Goal: Task Accomplishment & Management: Manage account settings

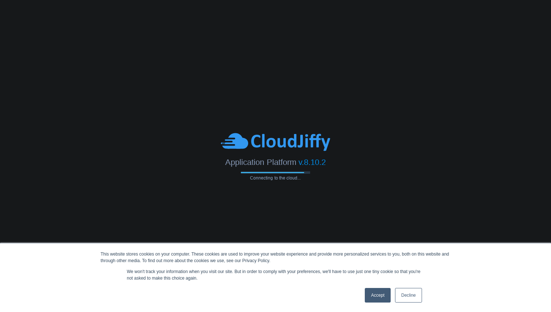
click at [375, 297] on link "Accept" at bounding box center [378, 295] width 26 height 15
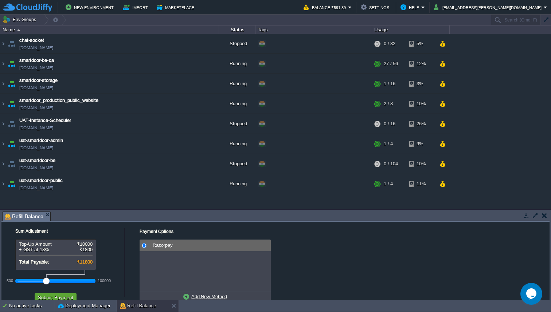
drag, startPoint x: 35, startPoint y: 281, endPoint x: 43, endPoint y: 281, distance: 8.7
click at [43, 281] on div at bounding box center [46, 281] width 7 height 7
click at [50, 297] on button "Submit Payment" at bounding box center [56, 297] width 40 height 7
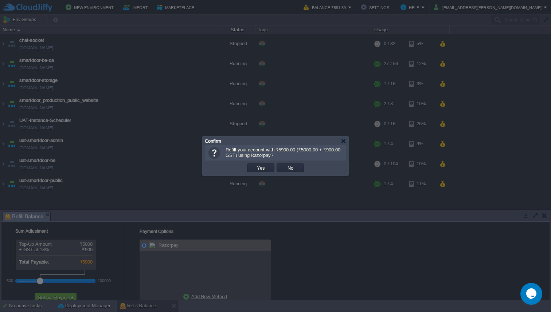
click at [289, 257] on div at bounding box center [275, 156] width 551 height 312
click at [160, 187] on div at bounding box center [275, 156] width 551 height 312
click at [286, 169] on button "No" at bounding box center [290, 168] width 10 height 7
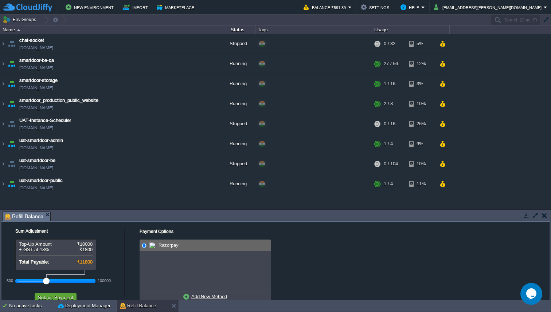
click at [43, 281] on div at bounding box center [46, 281] width 7 height 7
click at [42, 281] on div at bounding box center [55, 281] width 75 height 7
drag, startPoint x: 42, startPoint y: 281, endPoint x: 47, endPoint y: 281, distance: 5.1
click at [47, 281] on div at bounding box center [55, 281] width 75 height 7
click at [50, 296] on button "Submit Payment" at bounding box center [56, 297] width 40 height 7
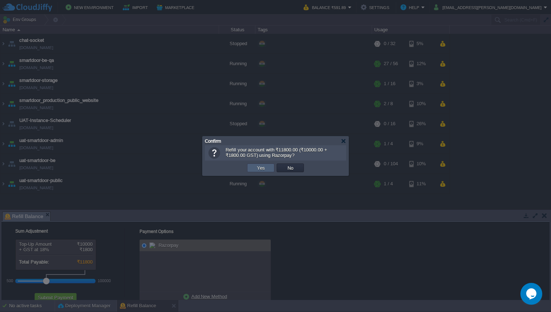
click at [259, 168] on button "Yes" at bounding box center [261, 168] width 12 height 7
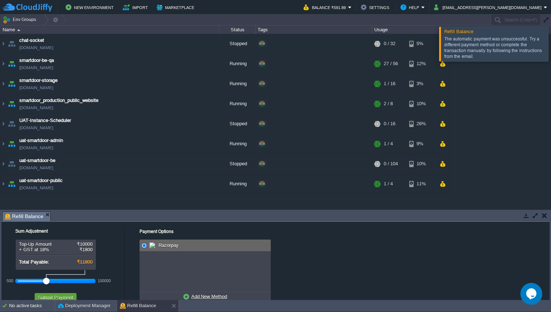
click at [204, 296] on u "Add New Method" at bounding box center [209, 296] width 36 height 5
click at [145, 246] on input "radio" at bounding box center [144, 245] width 5 height 5
radio input "true"
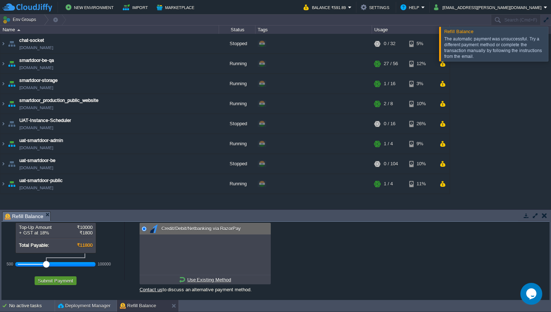
click at [63, 282] on button "Submit Payment" at bounding box center [56, 281] width 40 height 7
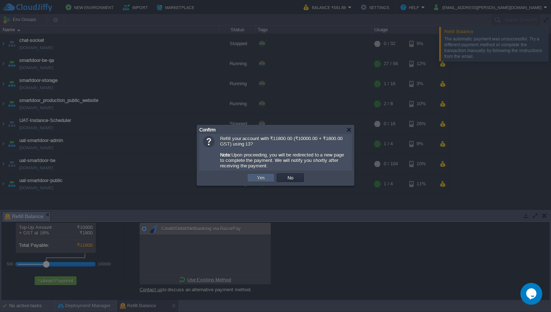
click at [266, 180] on button "Yes" at bounding box center [261, 178] width 12 height 7
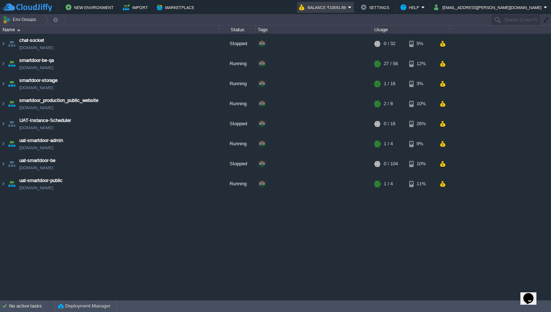
click at [352, 5] on em "Balance ₹10591.89" at bounding box center [325, 7] width 52 height 9
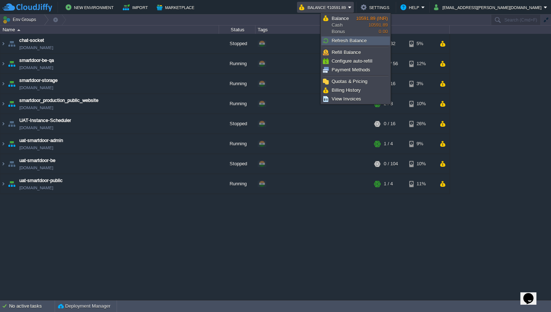
click at [359, 41] on span "Refresh Balance" at bounding box center [349, 40] width 35 height 5
click at [321, 135] on div "+ Add to Env Group" at bounding box center [314, 144] width 114 height 20
